Goal: Transaction & Acquisition: Purchase product/service

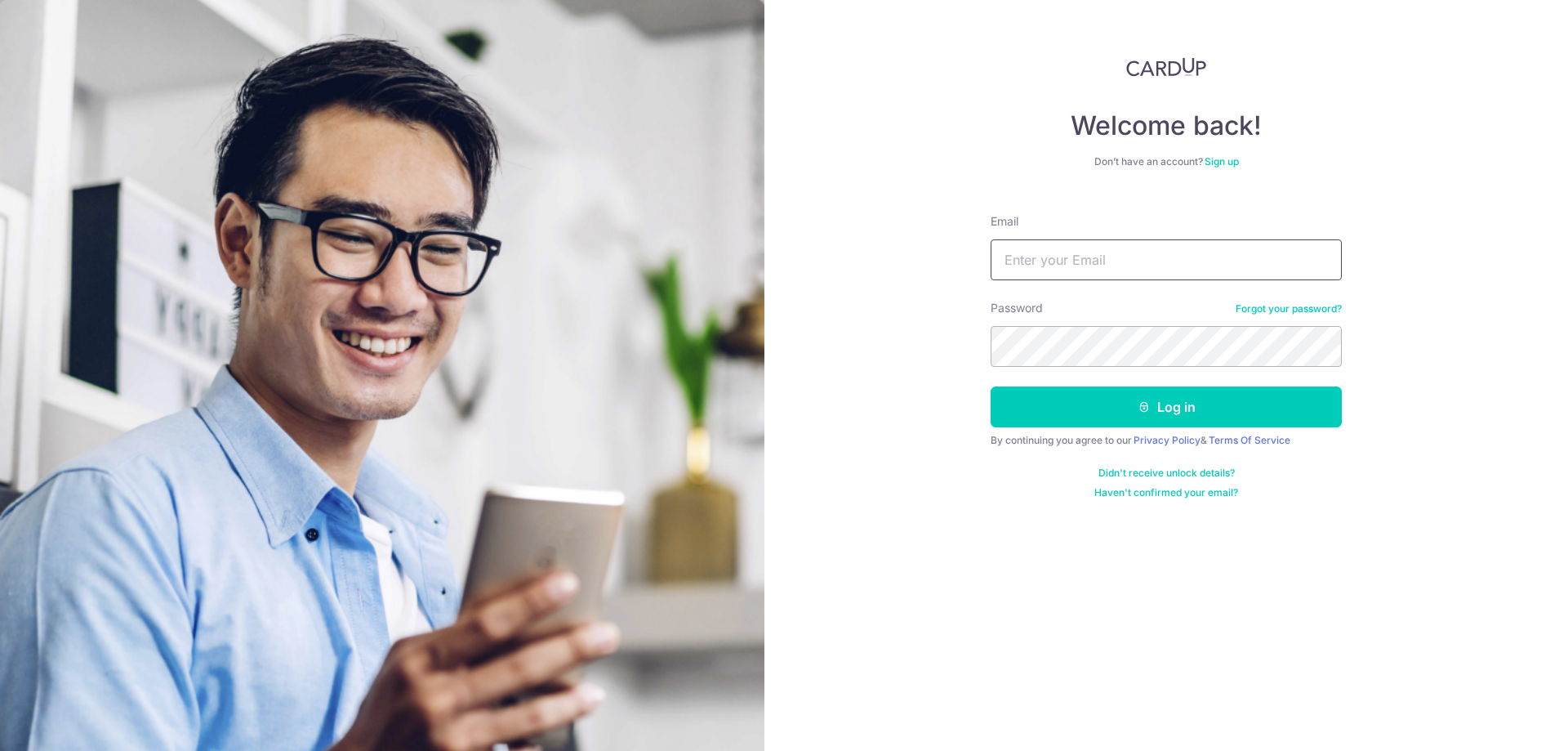
click at [1103, 262] on input "Email" at bounding box center [1166, 259] width 351 height 41
click at [1106, 261] on input "melanietjahaja" at bounding box center [1166, 259] width 351 height 41
type input "[EMAIL_ADDRESS][DOMAIN_NAME]"
click at [991, 386] on button "Log in" at bounding box center [1166, 407] width 351 height 41
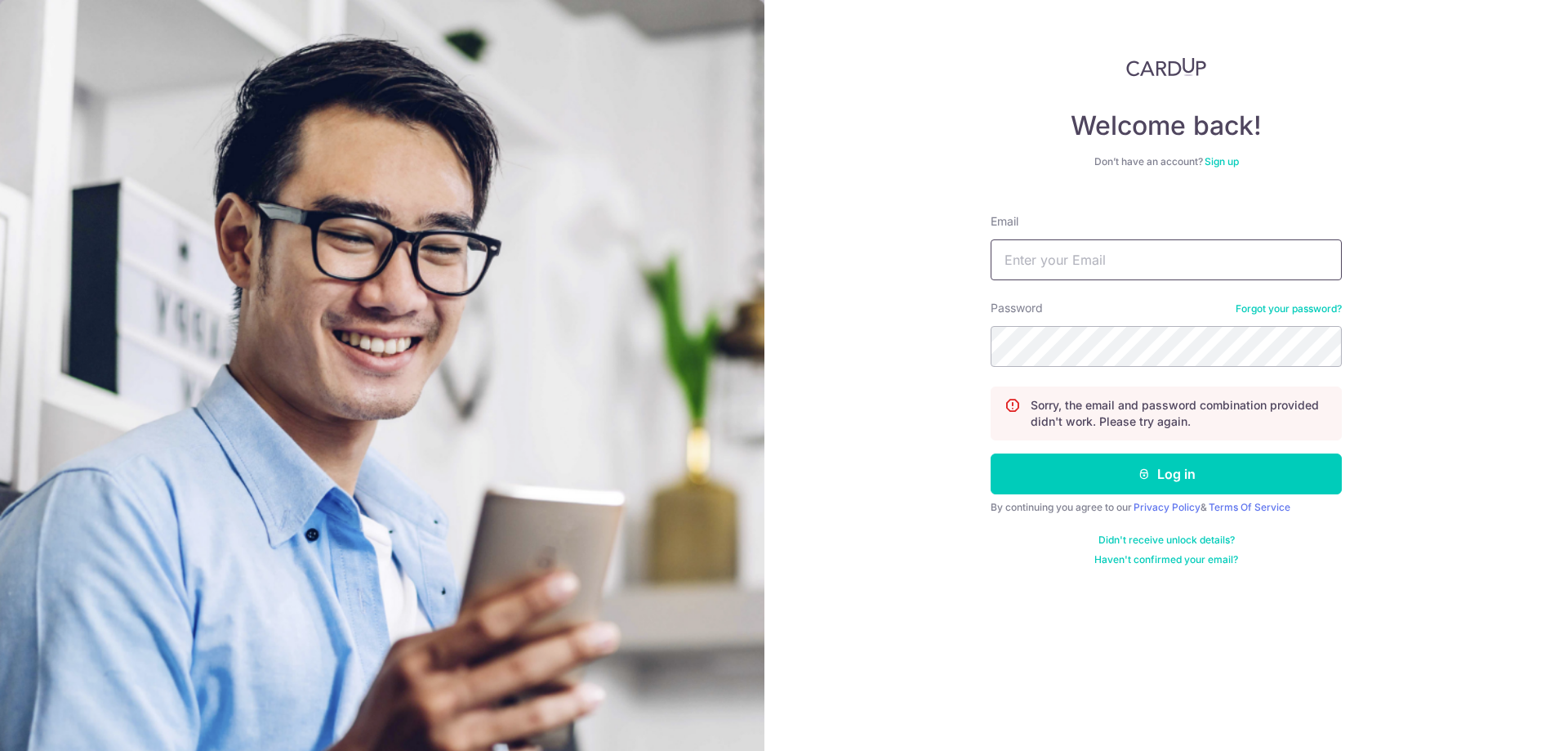
click at [1057, 266] on input "Email" at bounding box center [1166, 259] width 351 height 41
type input "melanietjahaja@gmail.com"
click at [991, 453] on button "Log in" at bounding box center [1166, 473] width 351 height 41
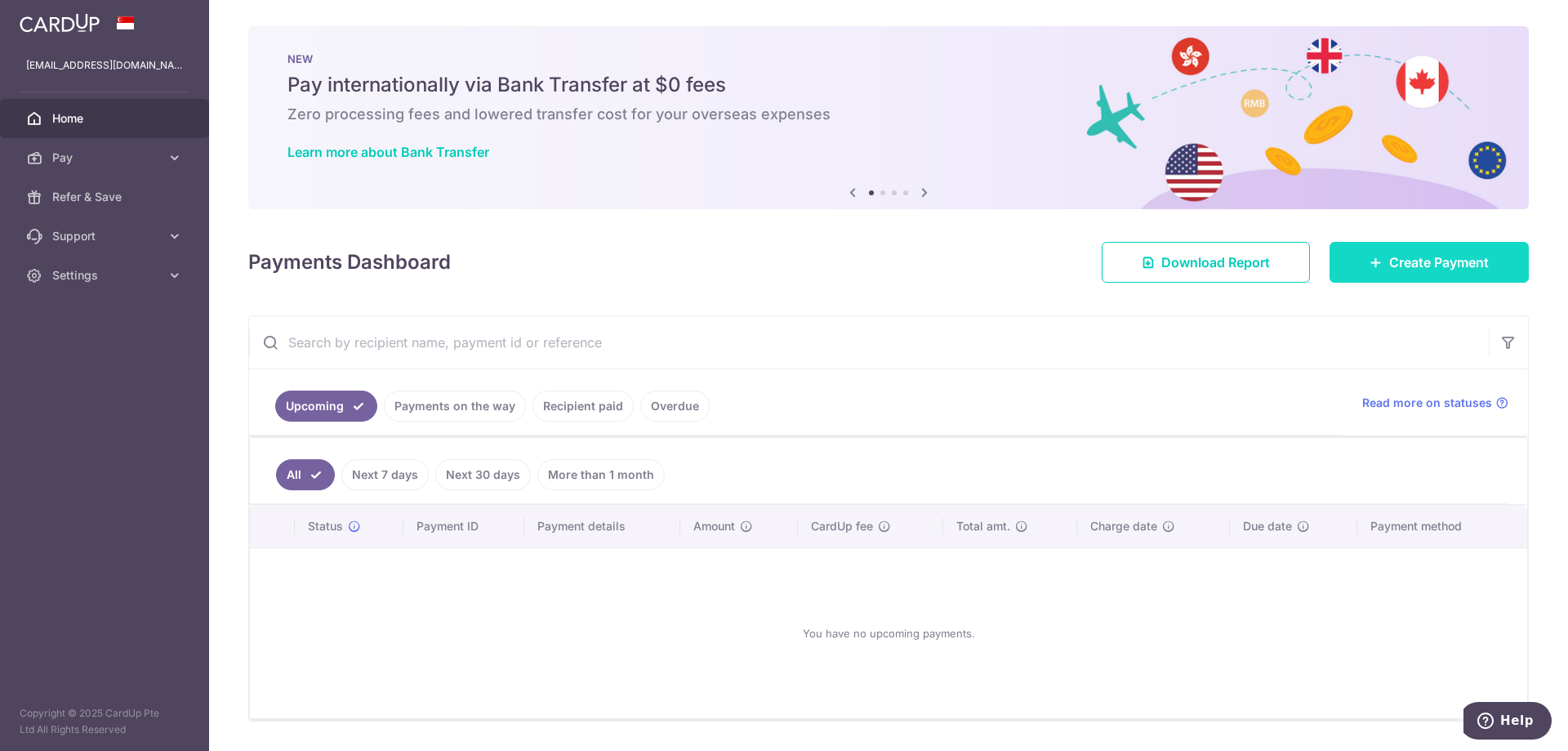
click at [1390, 260] on span "Create Payment" at bounding box center [1438, 262] width 100 height 19
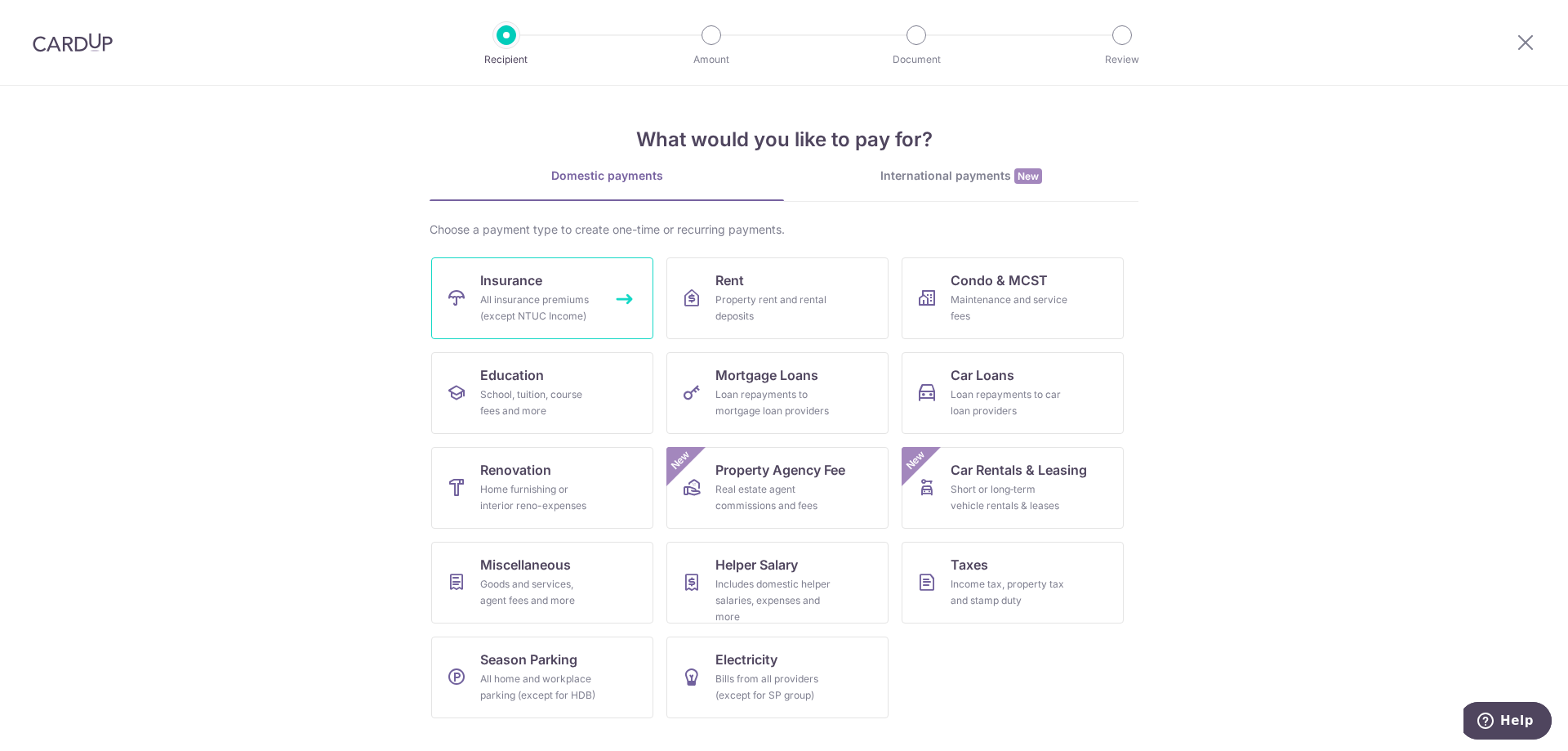
click at [547, 291] on link "Insurance All insurance premiums (except NTUC Income)" at bounding box center [542, 298] width 222 height 81
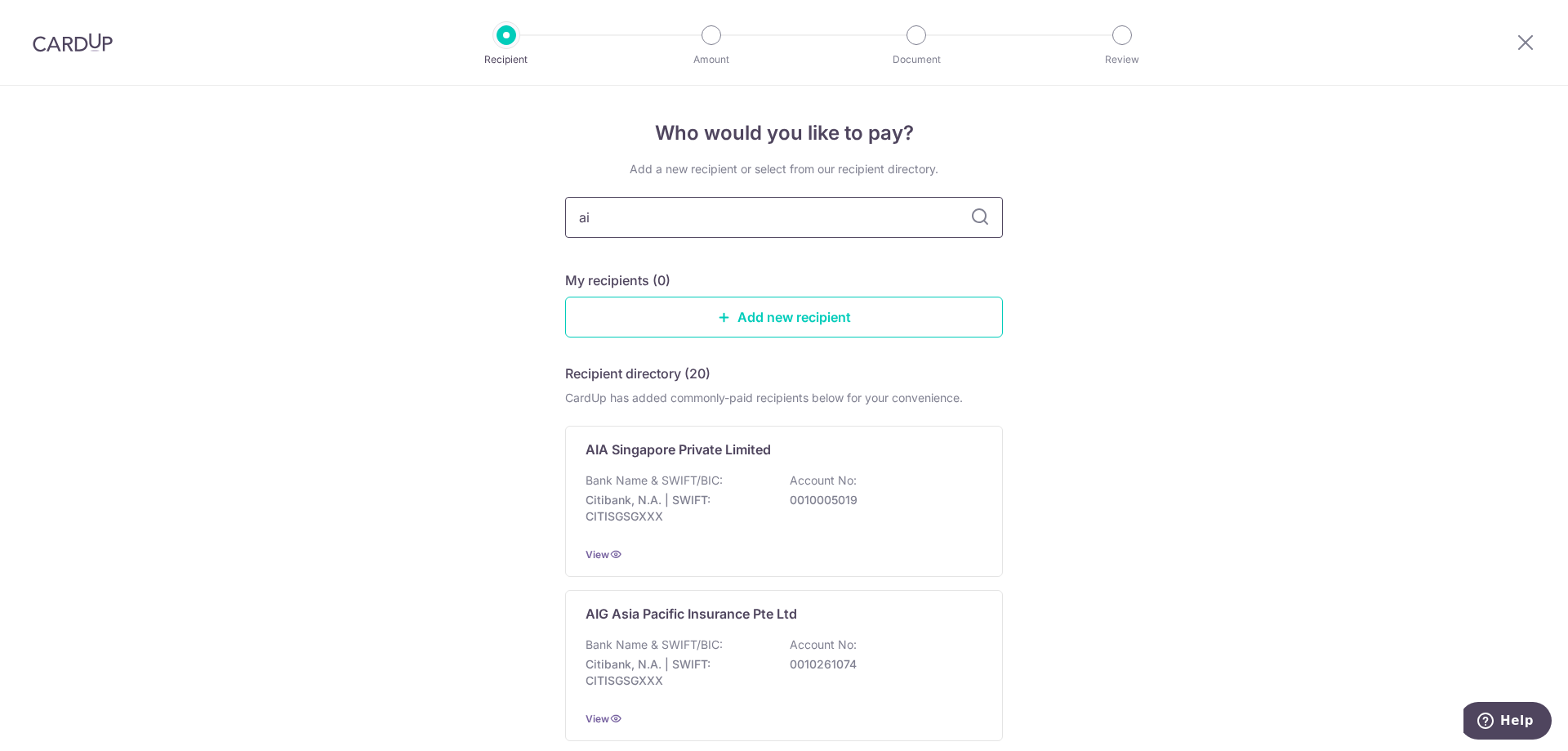
type input "aia"
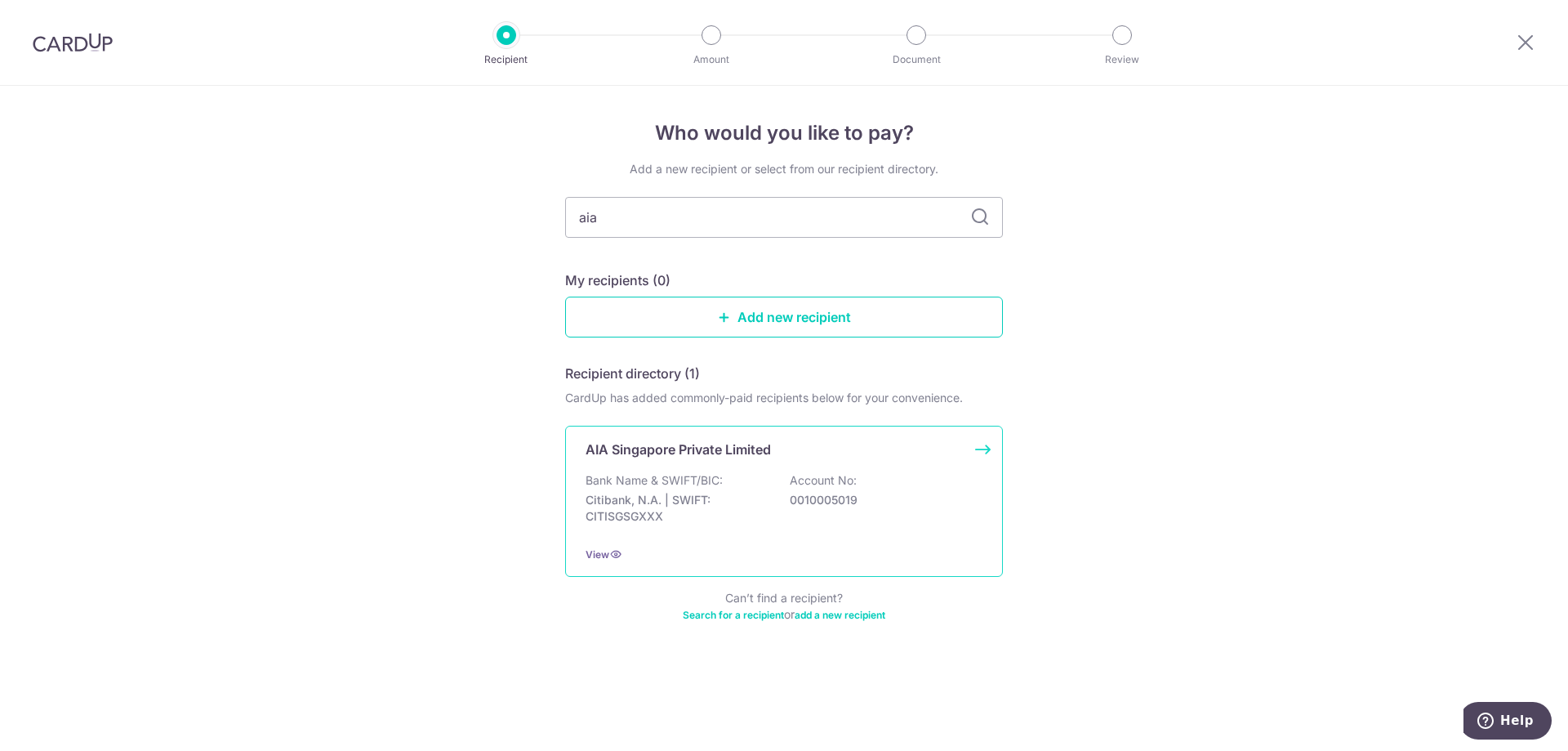
click at [796, 519] on div "Bank Name & SWIFT/BIC: Citibank, N.A. | SWIFT: CITISGSGXXX Account No: 00100050…" at bounding box center [783, 502] width 397 height 60
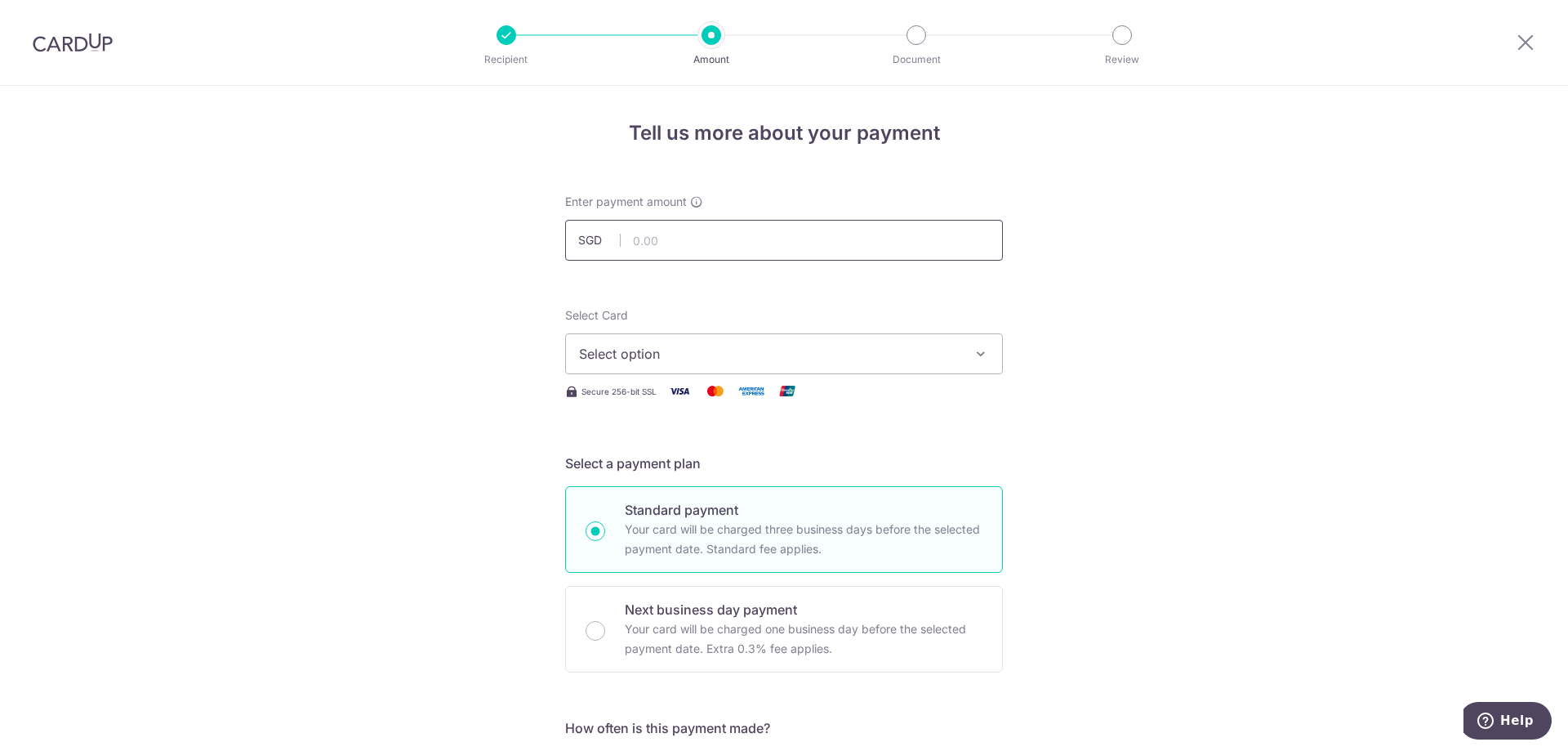
click at [731, 227] on input "text" at bounding box center [784, 240] width 438 height 41
type input "12,000.00"
click at [896, 362] on span "Select option" at bounding box center [769, 353] width 380 height 19
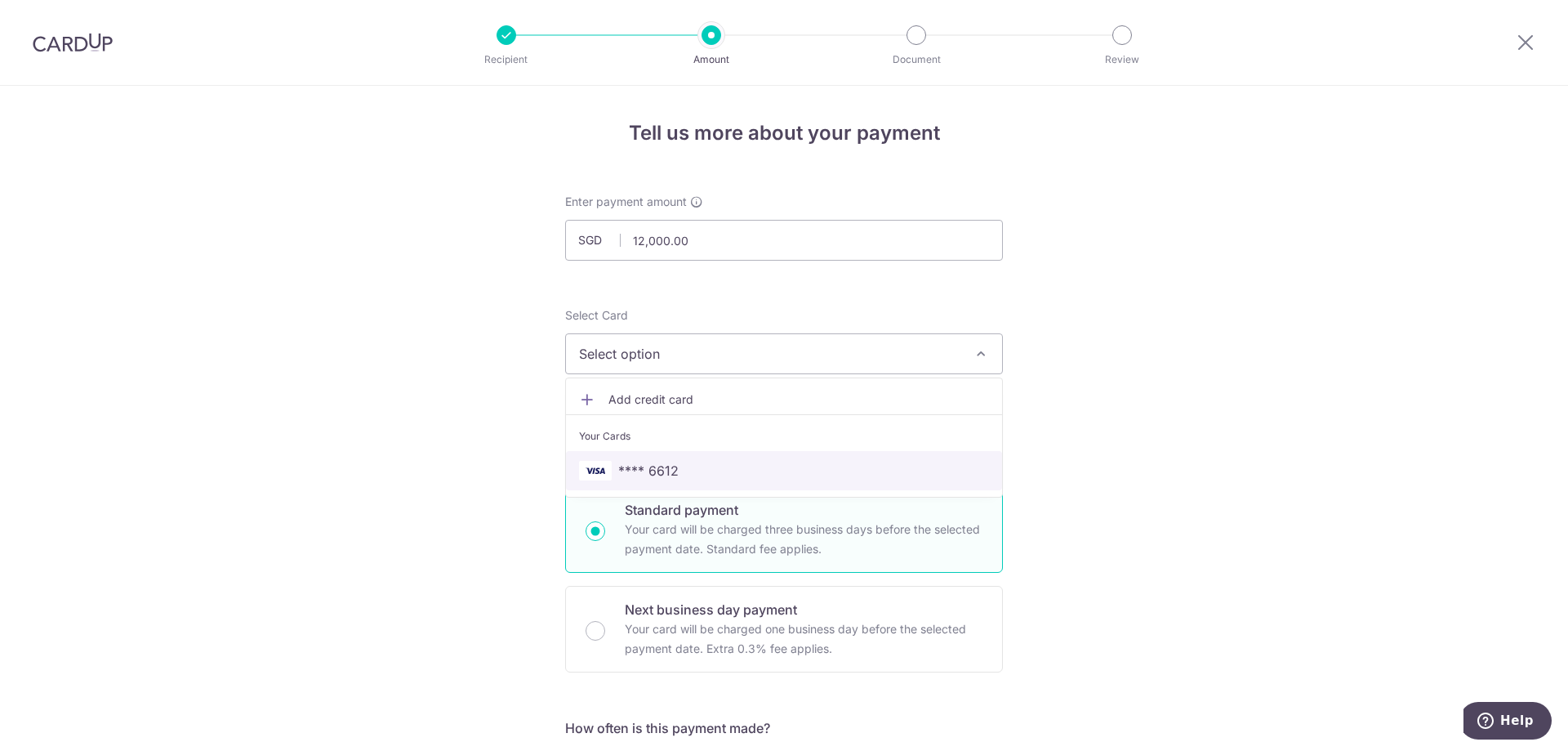
click at [845, 485] on link "**** 6612" at bounding box center [784, 470] width 436 height 39
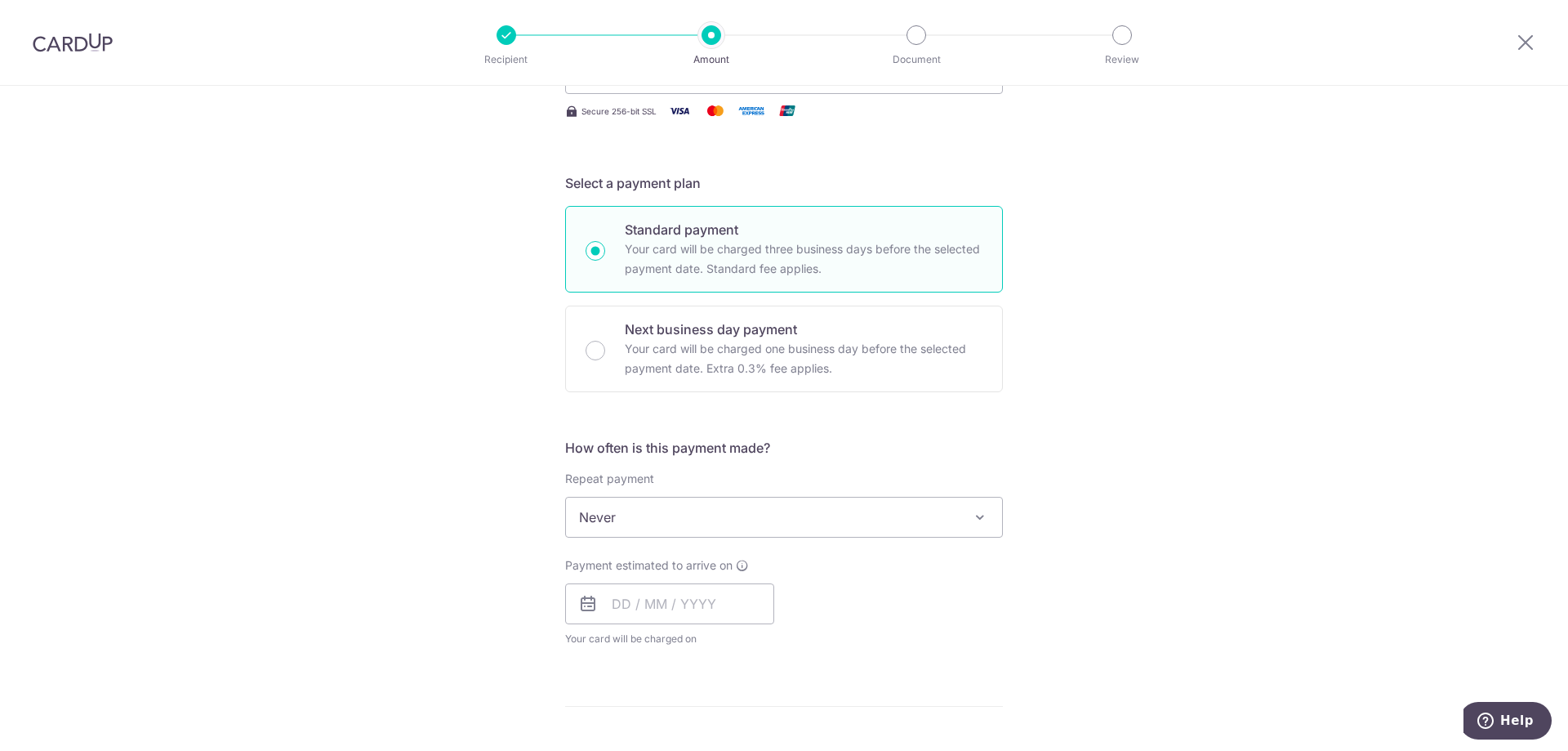
scroll to position [327, 0]
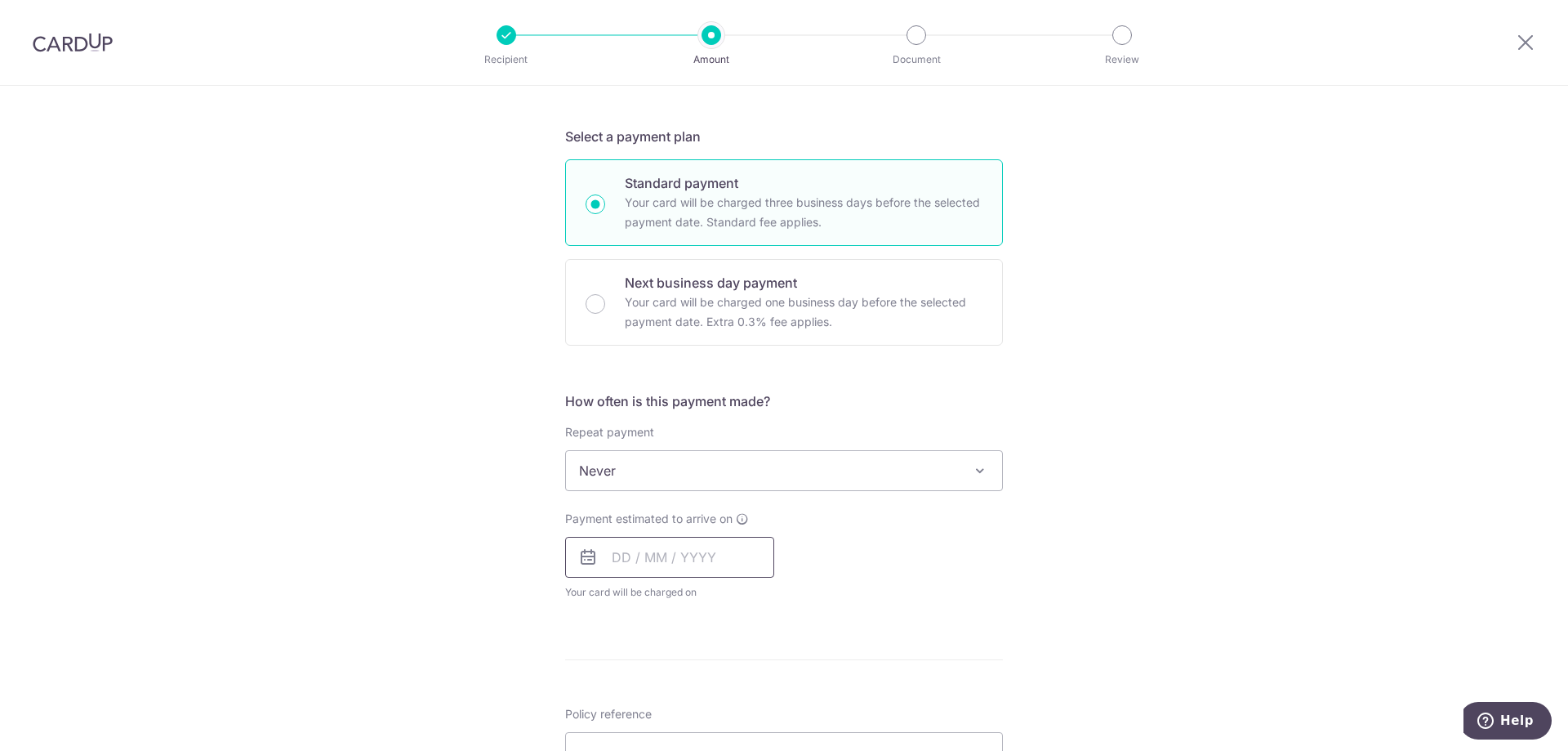
click at [705, 567] on input "text" at bounding box center [669, 556] width 209 height 41
click at [754, 707] on link "10" at bounding box center [762, 705] width 26 height 26
type input "[DATE]"
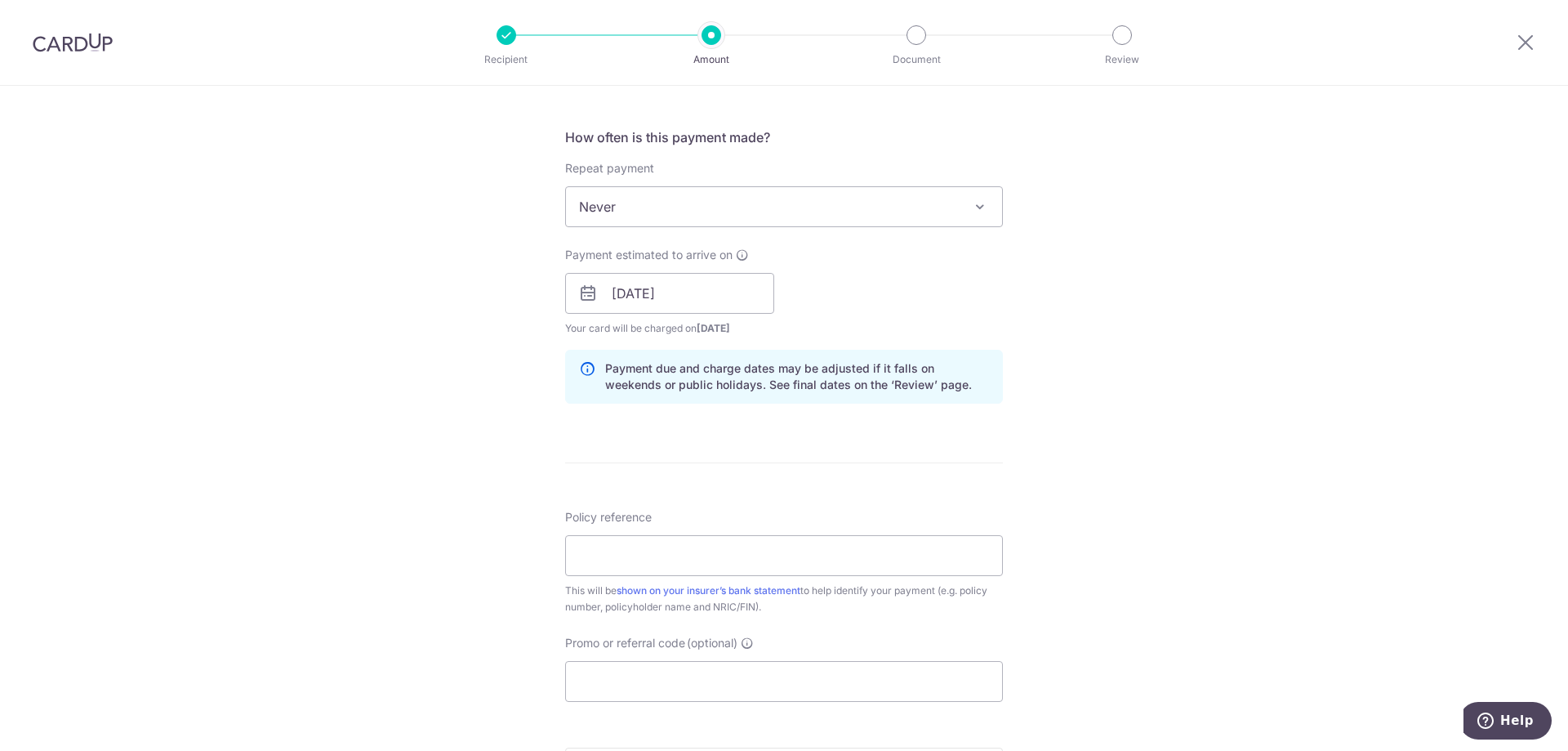
scroll to position [654, 0]
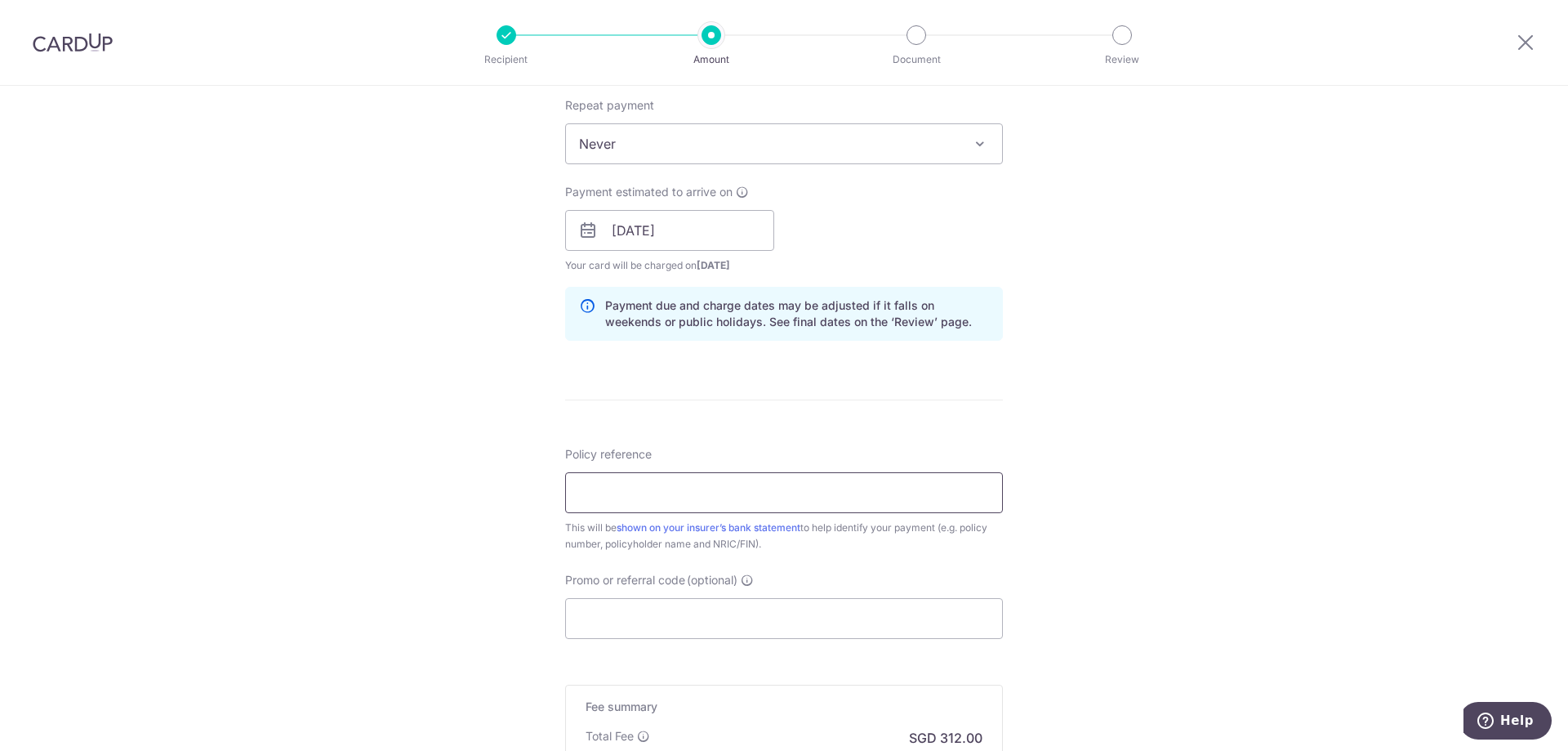
click at [726, 499] on input "Policy reference" at bounding box center [784, 492] width 438 height 41
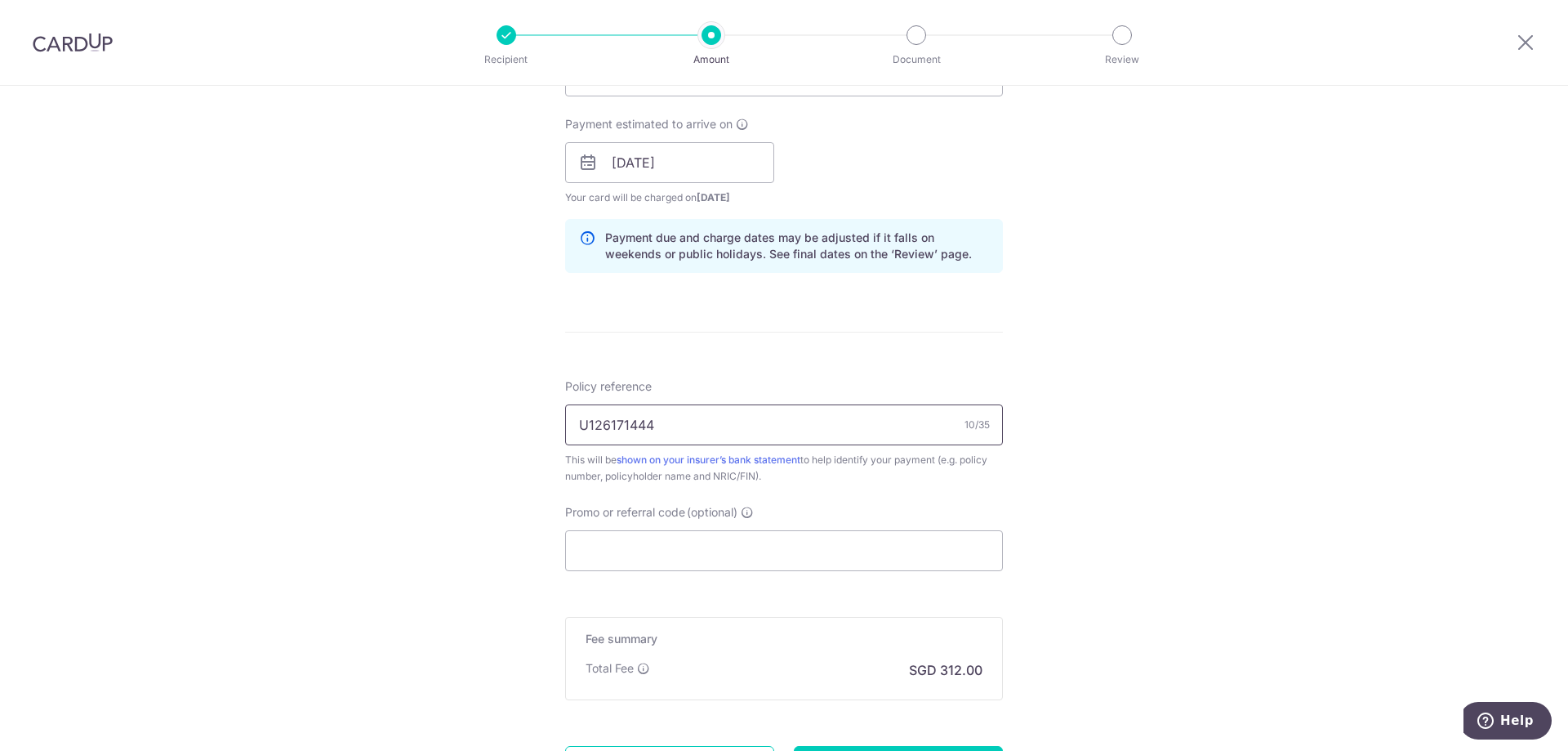
scroll to position [817, 0]
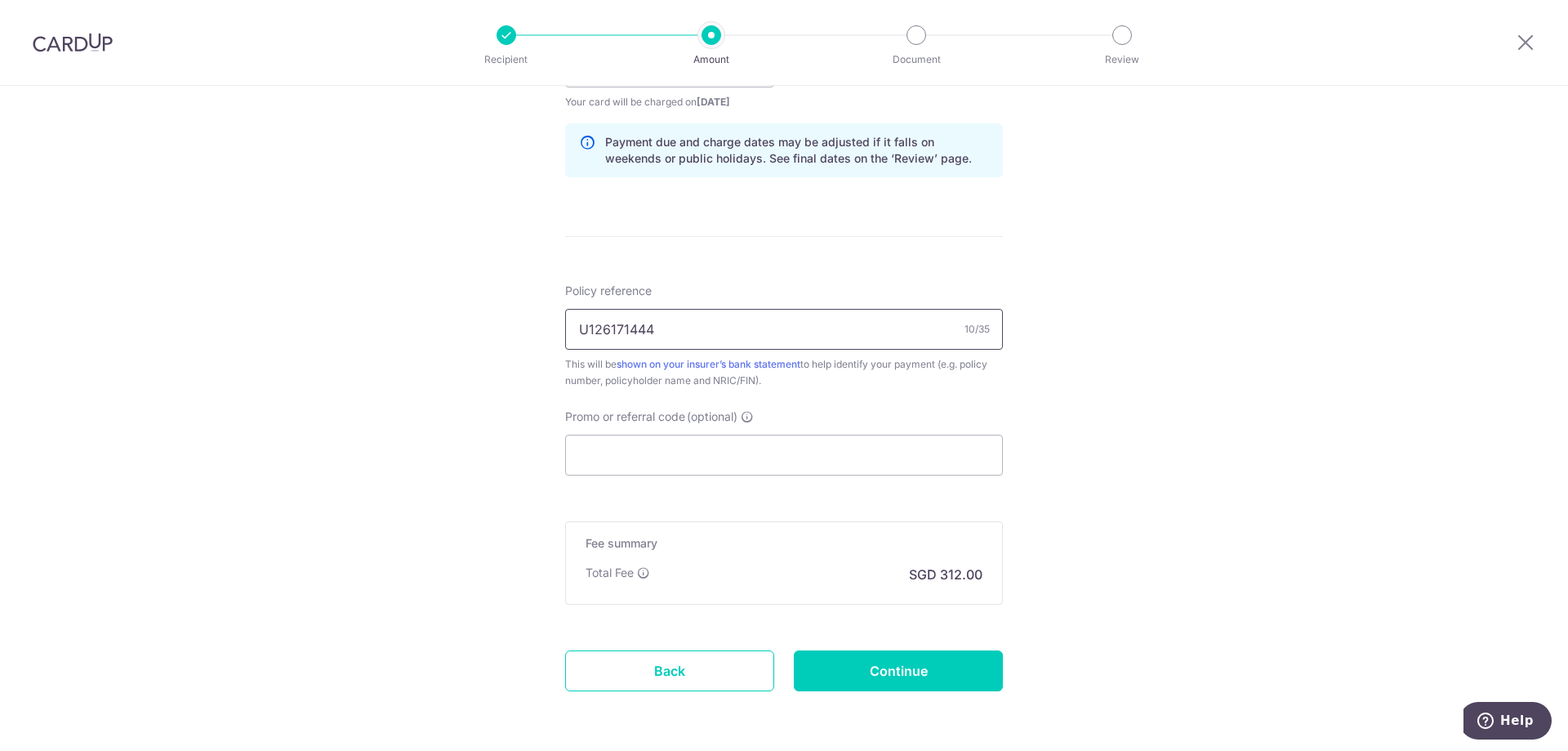
type input "U126171444"
click at [688, 459] on input "Promo or referral code (optional)" at bounding box center [784, 455] width 438 height 41
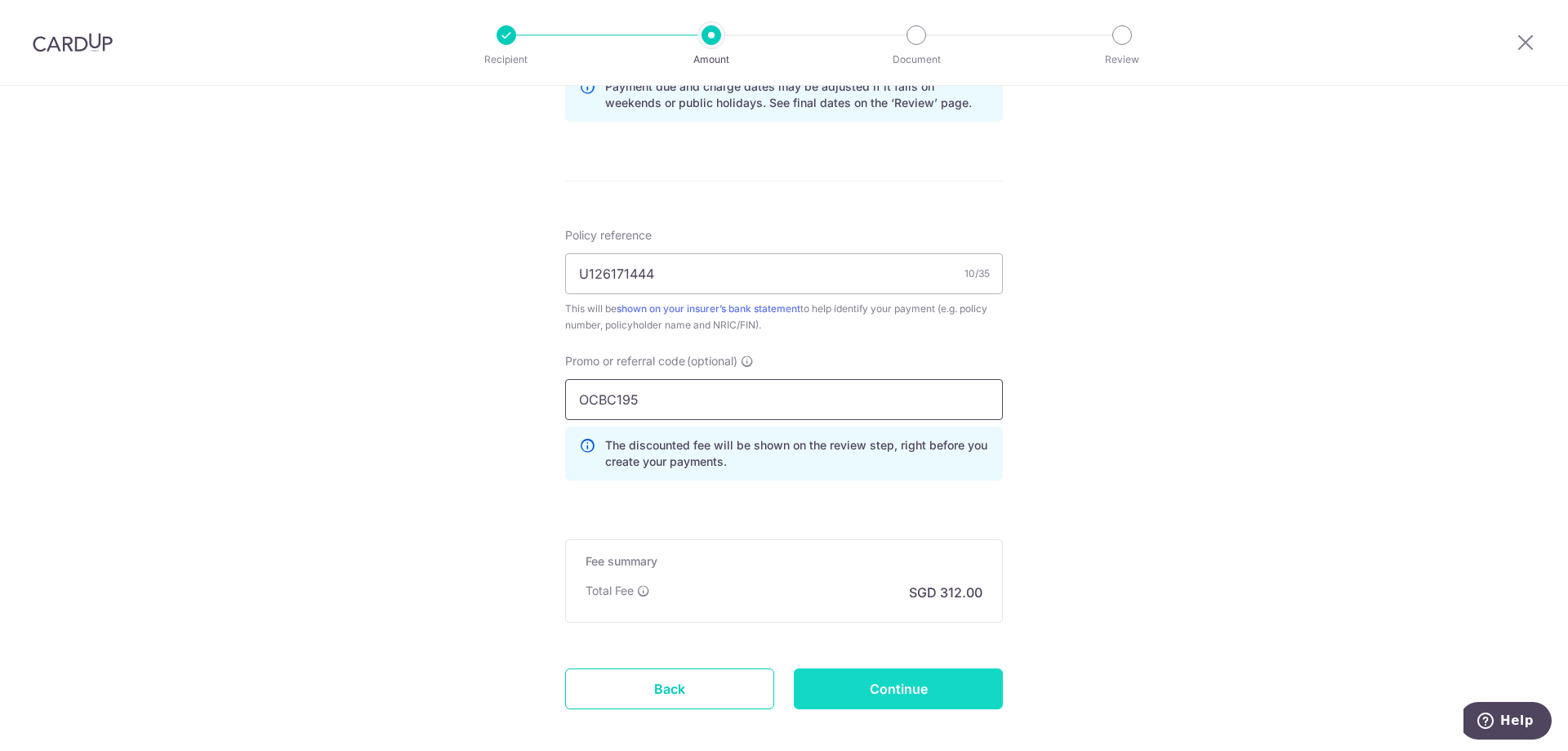
scroll to position [953, 0]
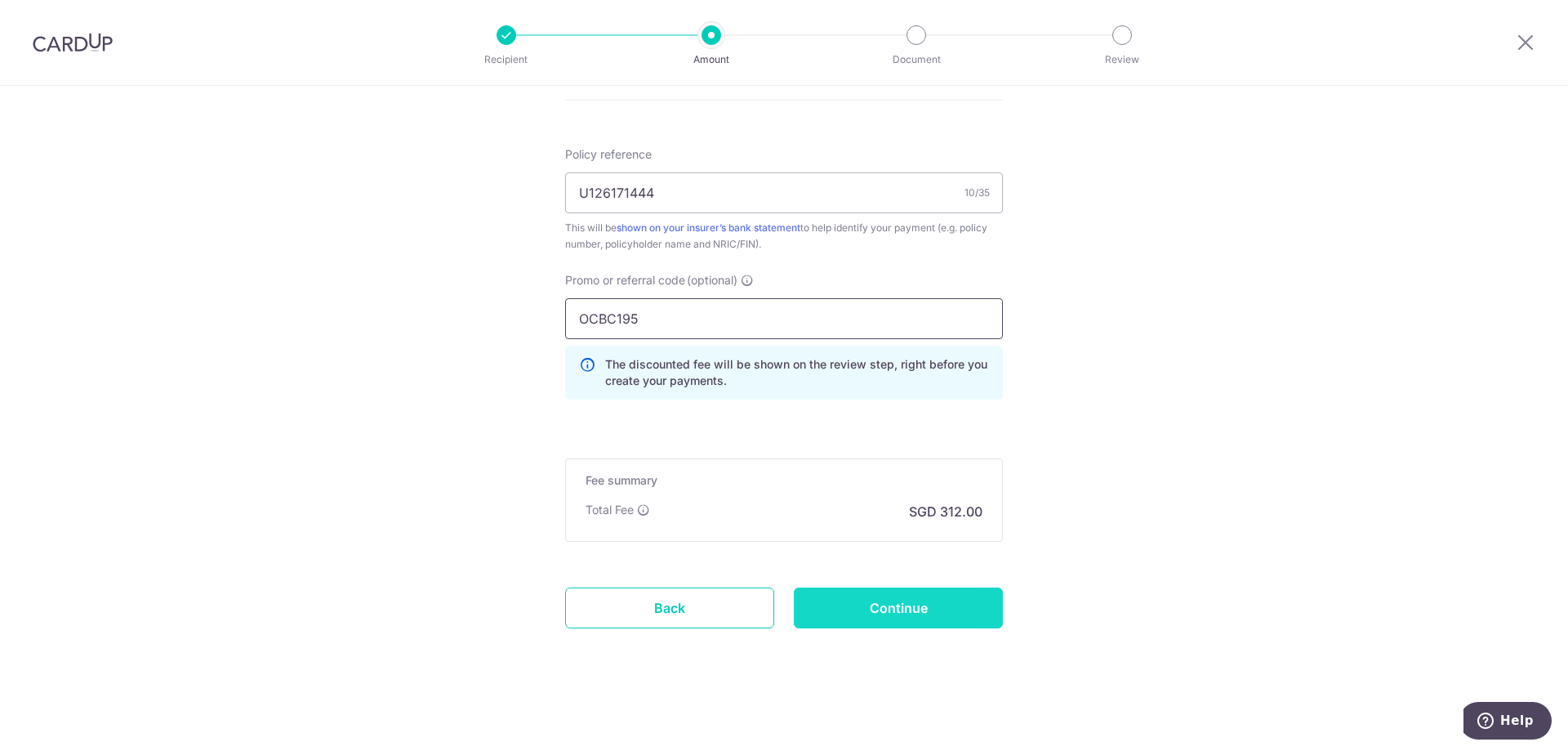
type input "OCBC195"
click at [939, 608] on input "Continue" at bounding box center [898, 607] width 209 height 41
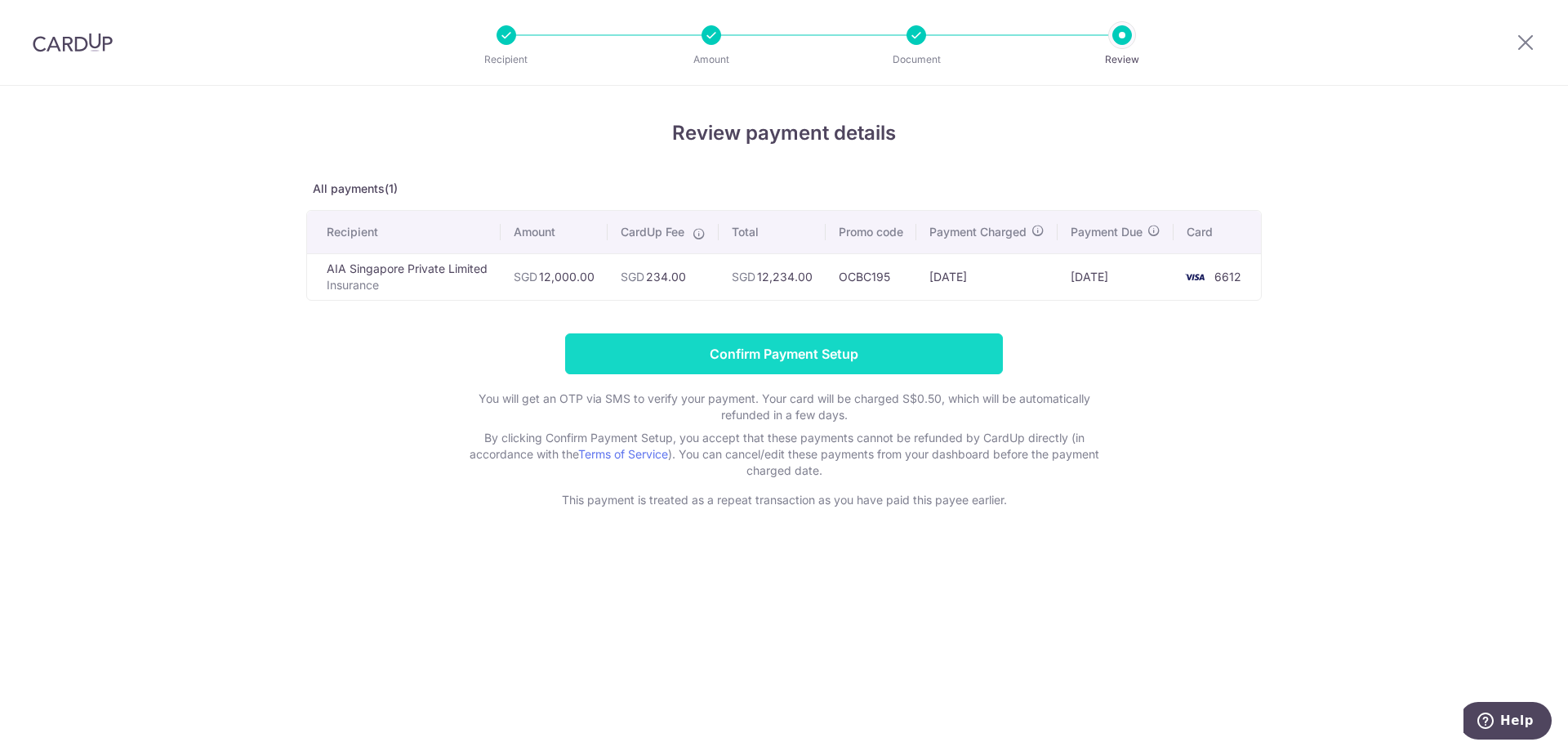
click at [784, 374] on input "Confirm Payment Setup" at bounding box center [784, 353] width 438 height 41
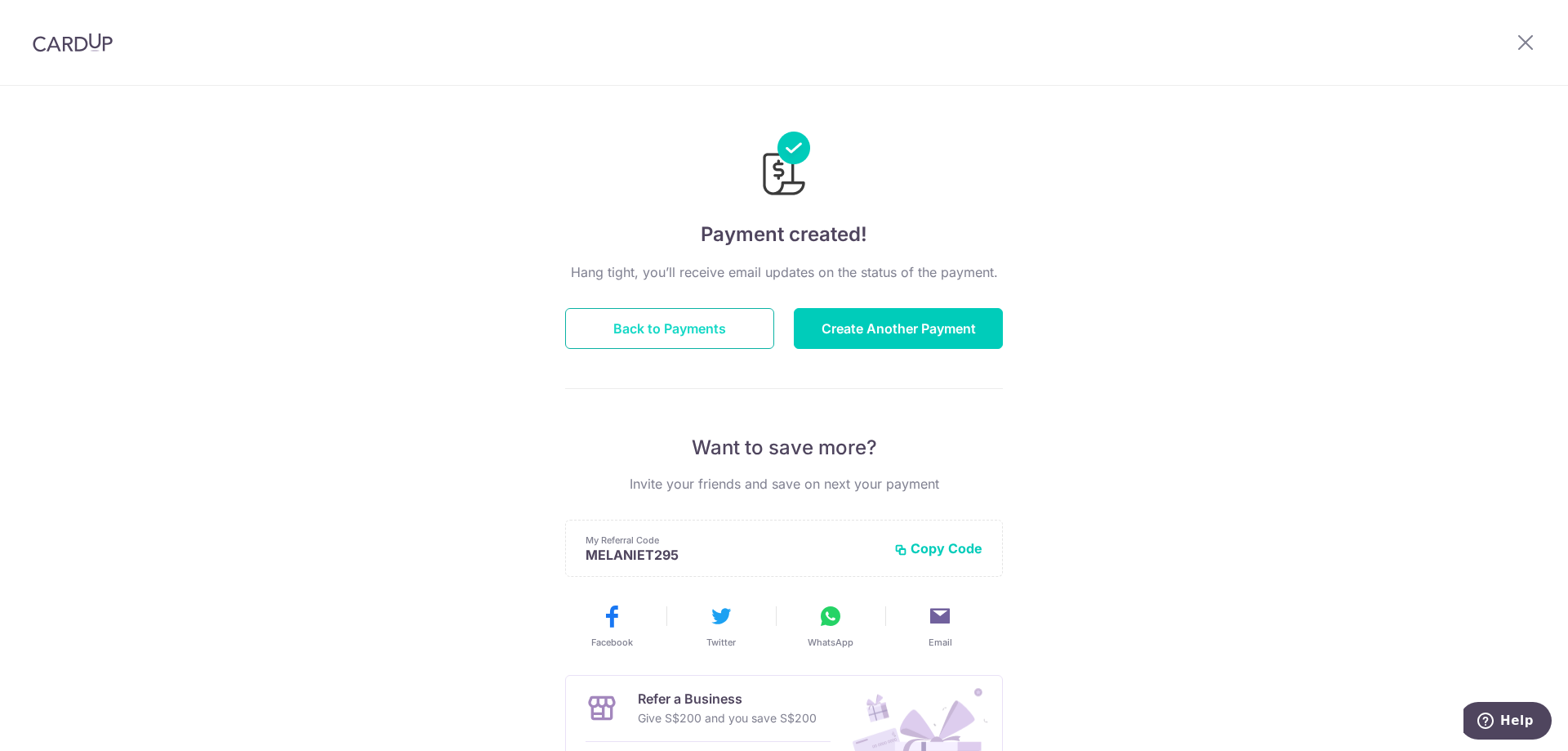
click at [731, 332] on button "Back to Payments" at bounding box center [669, 328] width 209 height 41
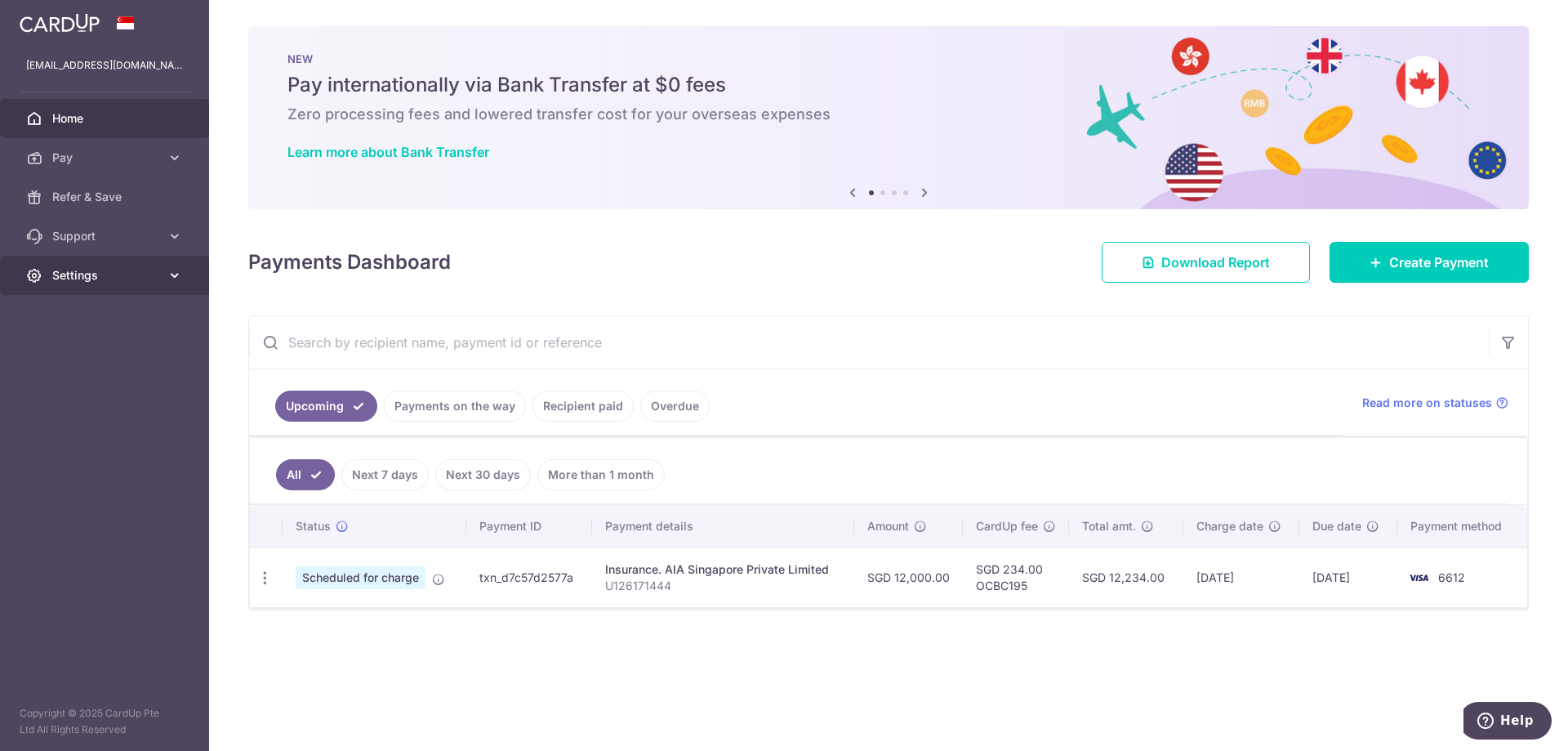
click at [172, 279] on icon at bounding box center [174, 275] width 17 height 17
click at [66, 355] on span "Logout" at bounding box center [106, 353] width 108 height 17
